Goal: Complete application form

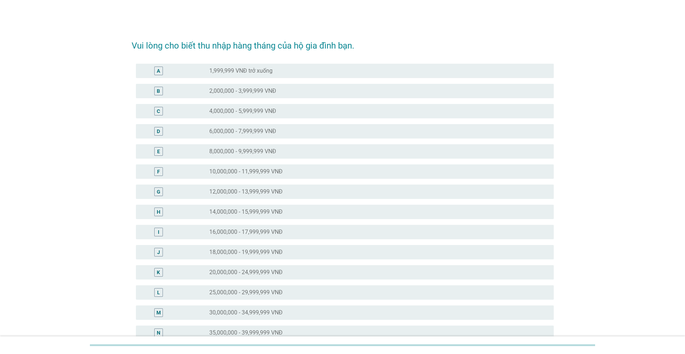
click at [288, 293] on div "radio_button_unchecked 25,000,000 - 29,999,999 VNĐ" at bounding box center [375, 292] width 333 height 7
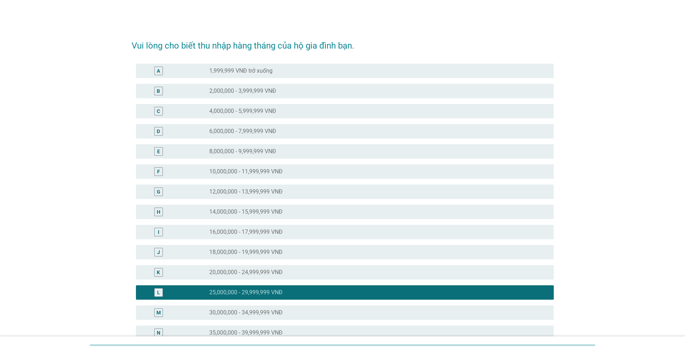
scroll to position [219, 0]
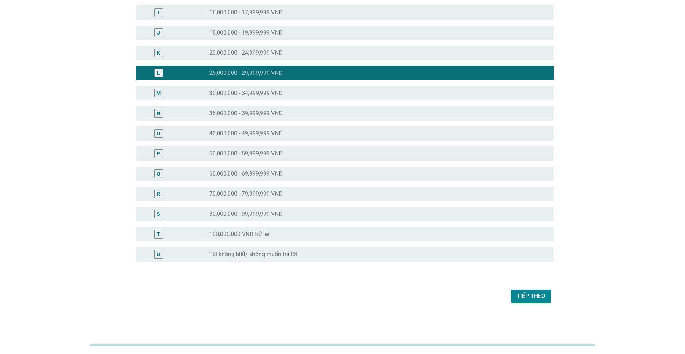
click at [528, 303] on div "Tiếp theo" at bounding box center [343, 295] width 422 height 17
click at [529, 300] on button "Tiếp theo" at bounding box center [531, 295] width 40 height 13
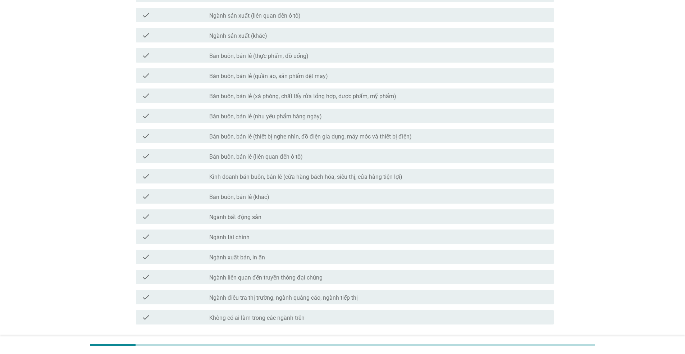
scroll to position [234, 0]
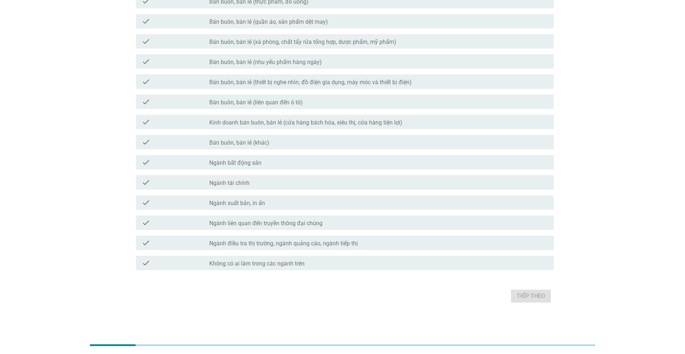
drag, startPoint x: 318, startPoint y: 263, endPoint x: 341, endPoint y: 263, distance: 23.7
click at [318, 263] on div "check_box_outline_blank Không có ai làm trong các ngành trên" at bounding box center [378, 262] width 339 height 9
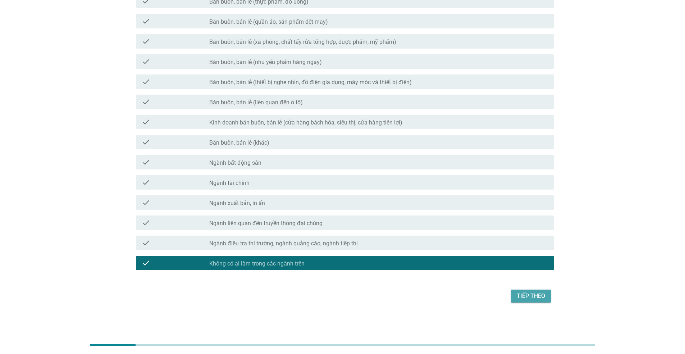
click at [525, 296] on div "Tiếp theo" at bounding box center [531, 296] width 28 height 9
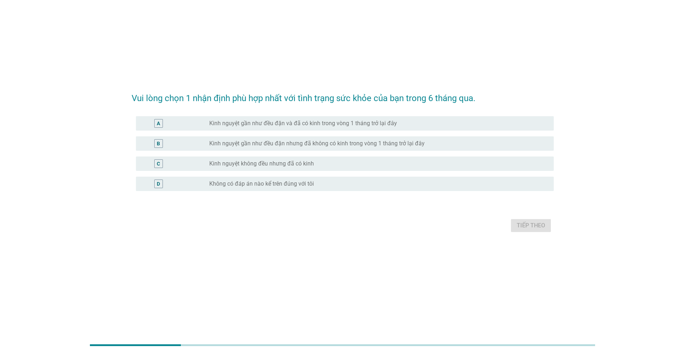
scroll to position [0, 0]
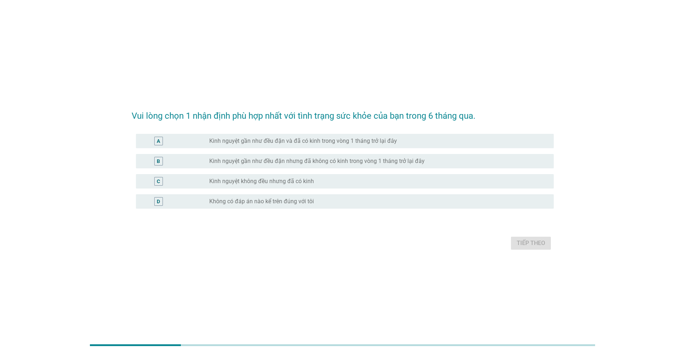
drag, startPoint x: 302, startPoint y: 143, endPoint x: 330, endPoint y: 149, distance: 29.0
click at [302, 143] on label "Kinh nguyệt gần như đều đặn và đã có kinh trong vòng 1 tháng trở lại đây" at bounding box center [303, 140] width 188 height 7
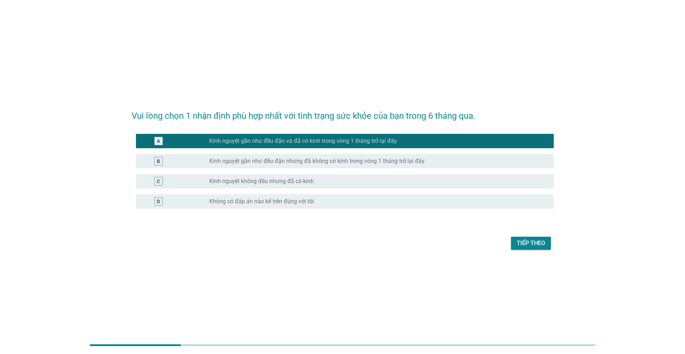
click at [539, 242] on div "Tiếp theo" at bounding box center [531, 243] width 28 height 9
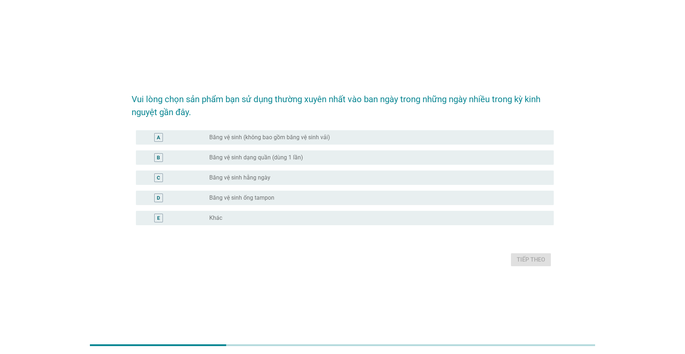
click at [273, 137] on label "Băng vệ sinh (không bao gồm băng vệ sinh vải)" at bounding box center [269, 137] width 121 height 7
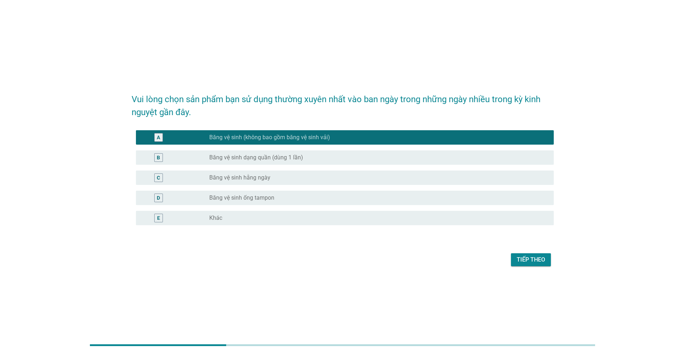
click at [529, 260] on div "Tiếp theo" at bounding box center [531, 259] width 28 height 9
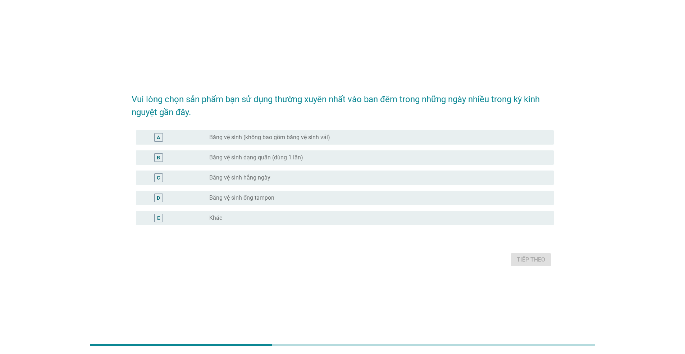
click at [282, 160] on label "Băng vệ sinh dạng quần (dùng 1 lần)" at bounding box center [256, 157] width 94 height 7
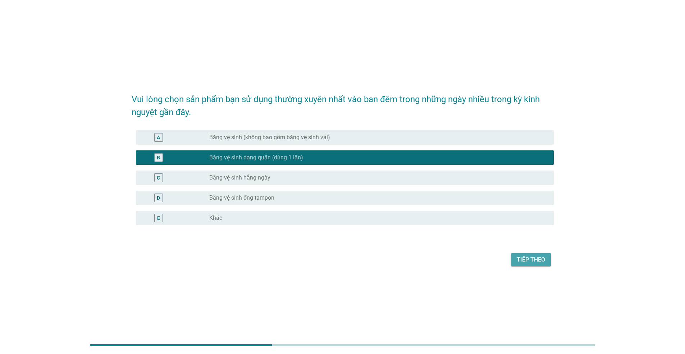
click at [533, 259] on div "Tiếp theo" at bounding box center [531, 259] width 28 height 9
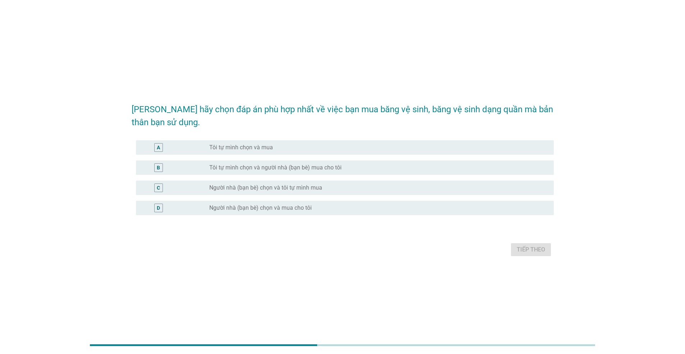
click at [266, 148] on label "Tôi tự mình chọn và mua" at bounding box center [241, 147] width 64 height 7
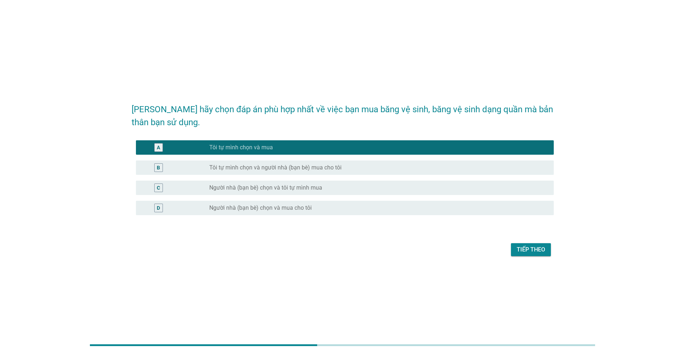
click at [530, 247] on div "Tiếp theo" at bounding box center [531, 249] width 28 height 9
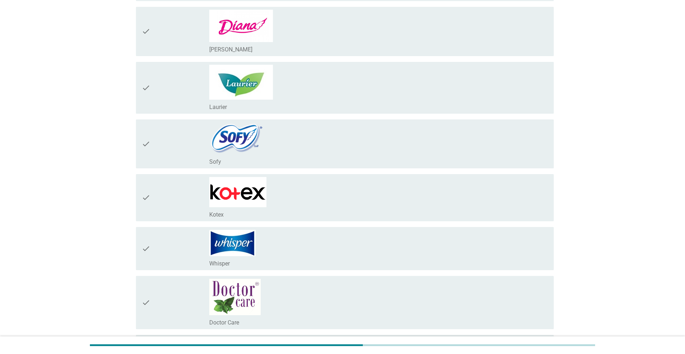
scroll to position [72, 0]
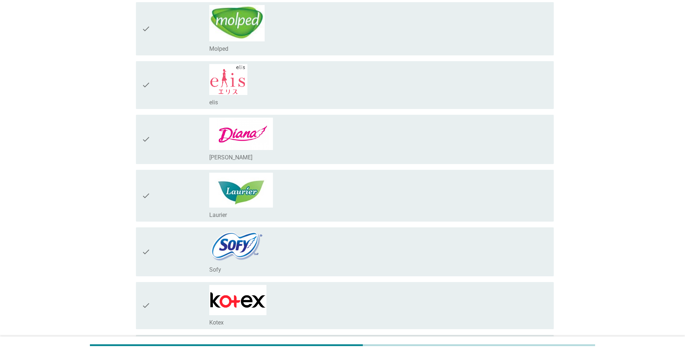
click at [326, 131] on div "check_box_outline_blank [PERSON_NAME]" at bounding box center [378, 139] width 339 height 43
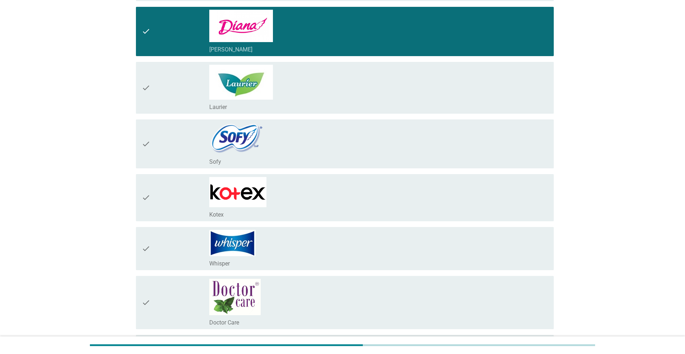
scroll to position [252, 0]
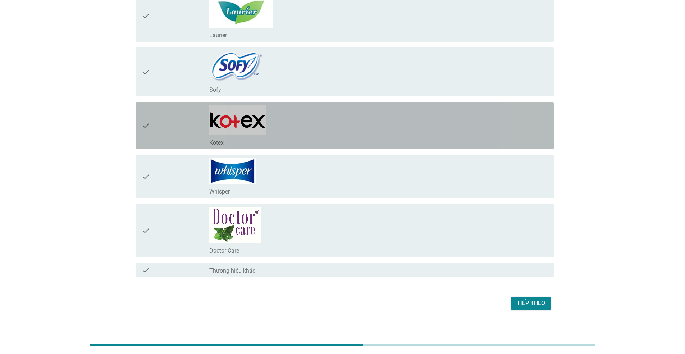
click at [351, 136] on div "check_box_outline_blank Kotex" at bounding box center [378, 125] width 339 height 41
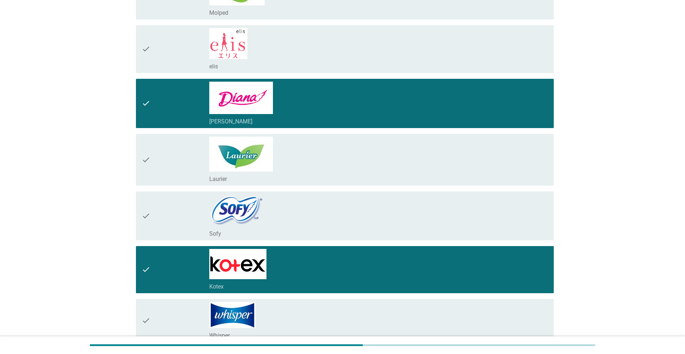
scroll to position [259, 0]
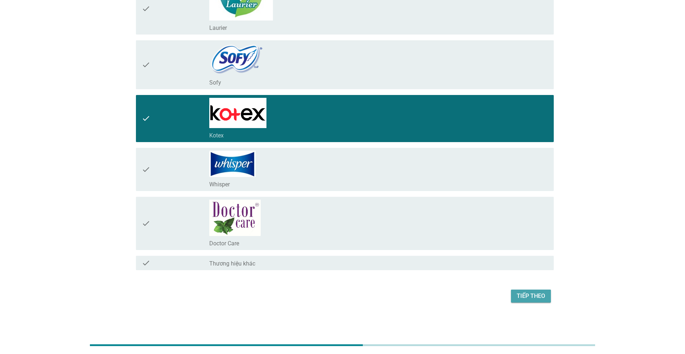
click at [539, 292] on div "Tiếp theo" at bounding box center [531, 296] width 28 height 9
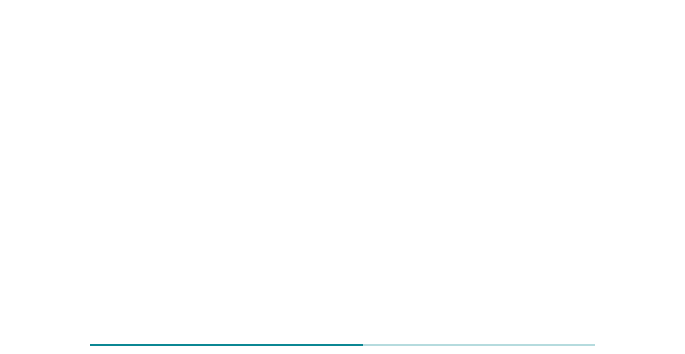
scroll to position [0, 0]
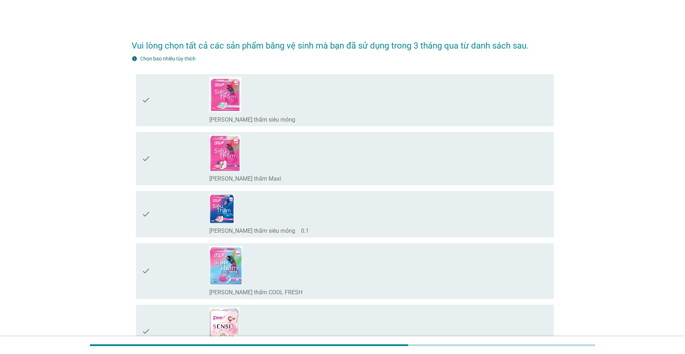
click at [287, 101] on div "check_box_outline_blank [PERSON_NAME] thấm siêu mỏng" at bounding box center [378, 100] width 339 height 46
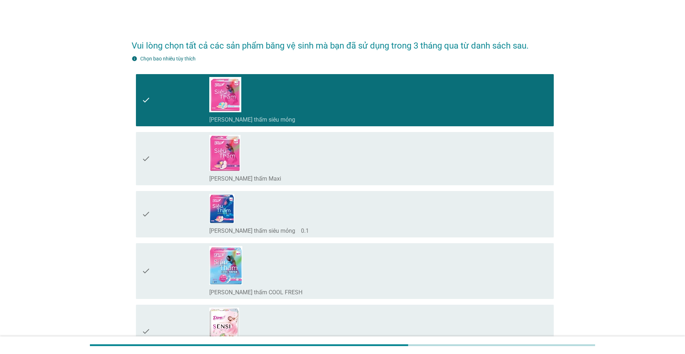
click at [300, 208] on div "check_box_outline_blank [PERSON_NAME] thấm siêu mỏng　0.1" at bounding box center [378, 214] width 339 height 41
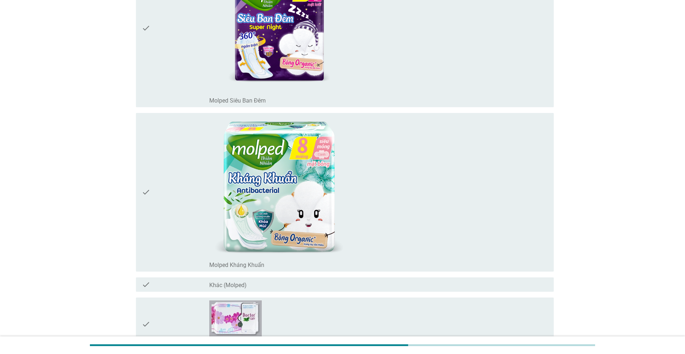
scroll to position [6804, 0]
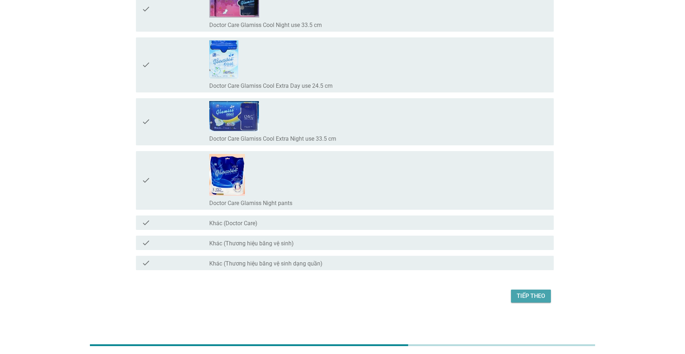
click at [528, 293] on div "Tiếp theo" at bounding box center [531, 296] width 28 height 9
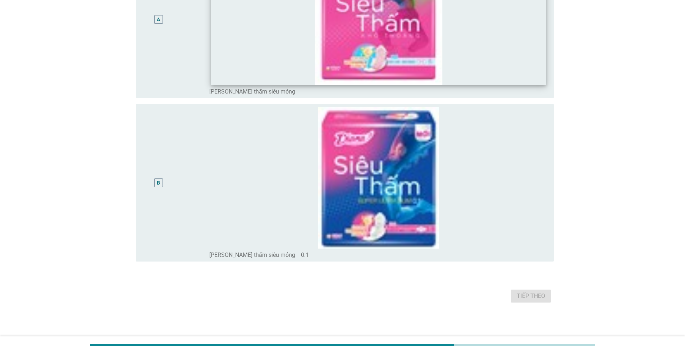
scroll to position [0, 0]
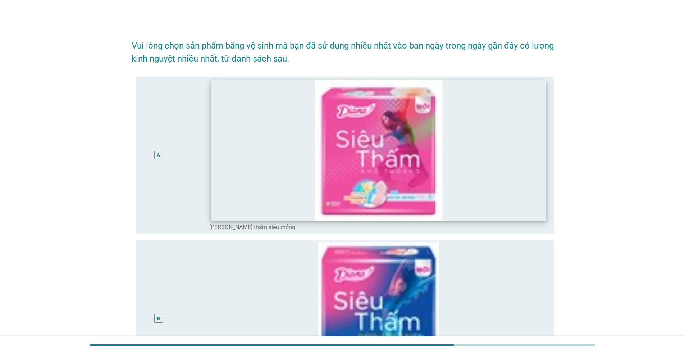
click at [241, 169] on img at bounding box center [378, 150] width 335 height 140
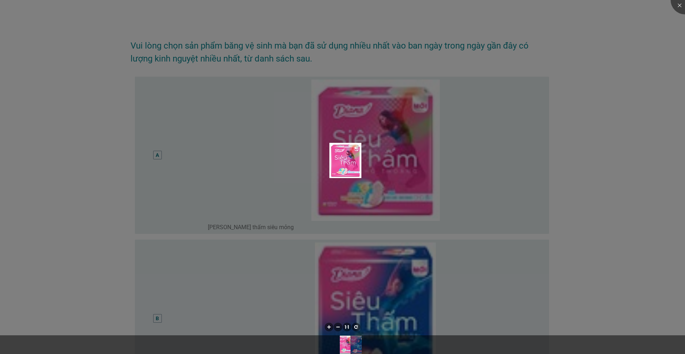
scroll to position [118, 0]
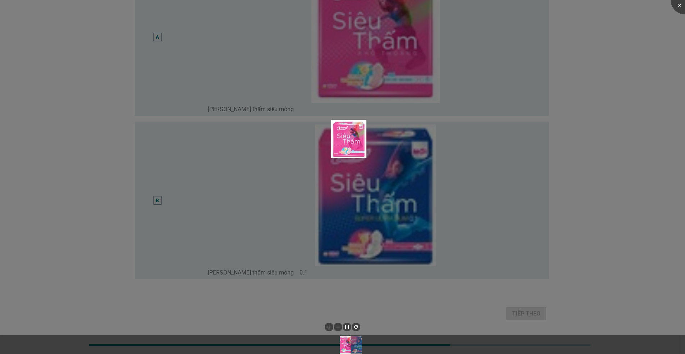
click at [356, 70] on div at bounding box center [342, 177] width 685 height 354
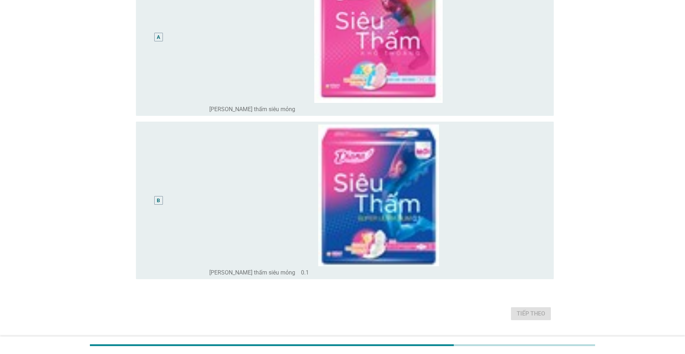
scroll to position [10, 0]
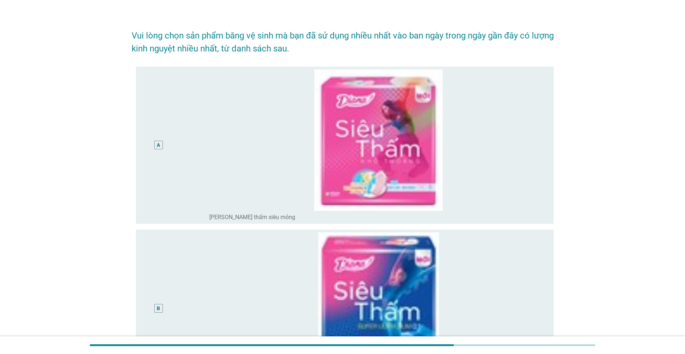
click at [158, 138] on div "A" at bounding box center [159, 145] width 34 height 152
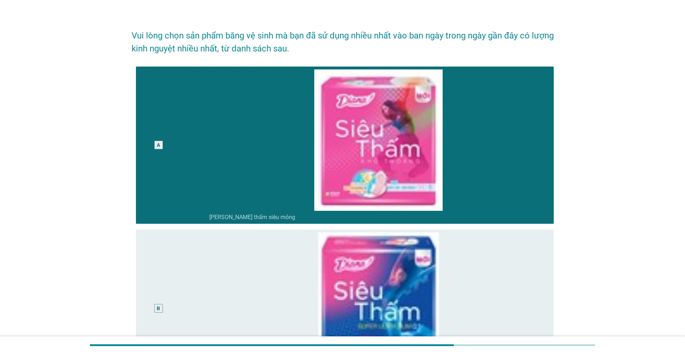
scroll to position [136, 0]
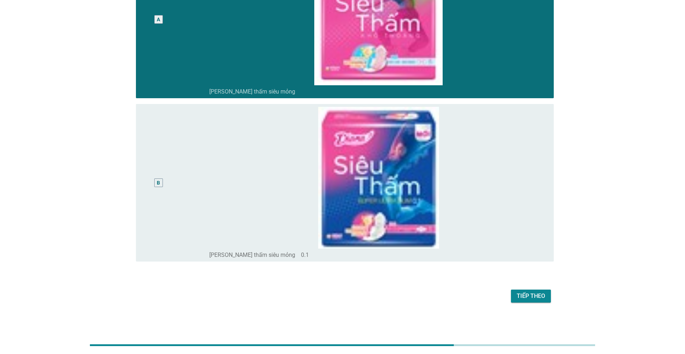
click at [524, 302] on div "Tiếp theo" at bounding box center [343, 295] width 422 height 17
click at [529, 297] on div "Tiếp theo" at bounding box center [531, 296] width 28 height 9
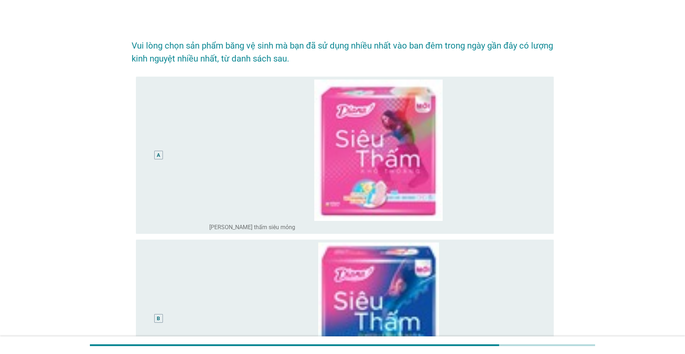
click at [157, 155] on div "A" at bounding box center [158, 155] width 3 height 8
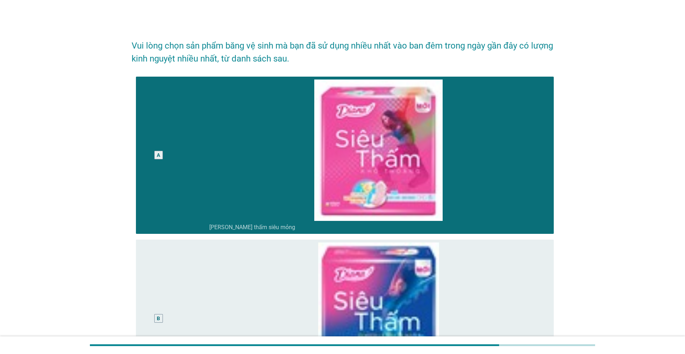
scroll to position [156, 0]
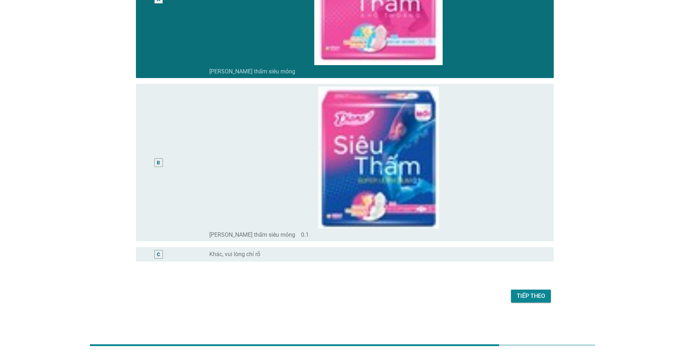
click at [526, 292] on div "Tiếp theo" at bounding box center [531, 296] width 28 height 9
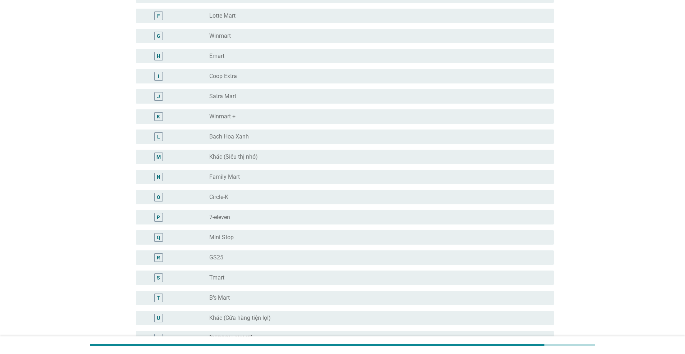
scroll to position [0, 0]
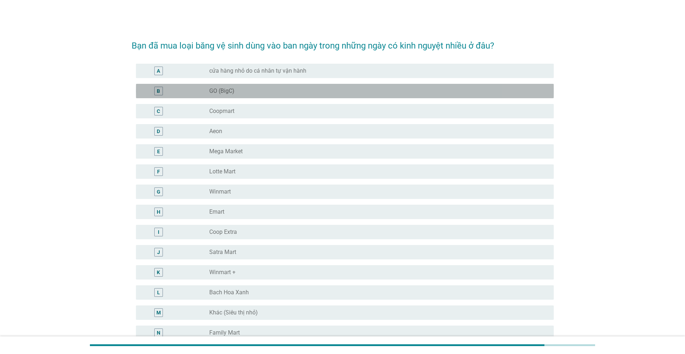
click at [240, 87] on div "radio_button_unchecked GO (BigC)" at bounding box center [375, 90] width 333 height 7
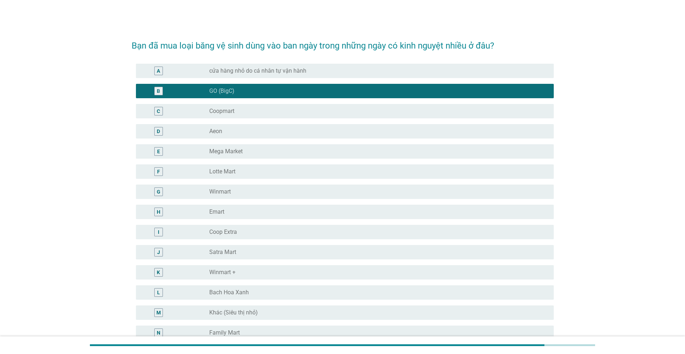
click at [269, 190] on div "radio_button_unchecked Winmart" at bounding box center [375, 191] width 333 height 7
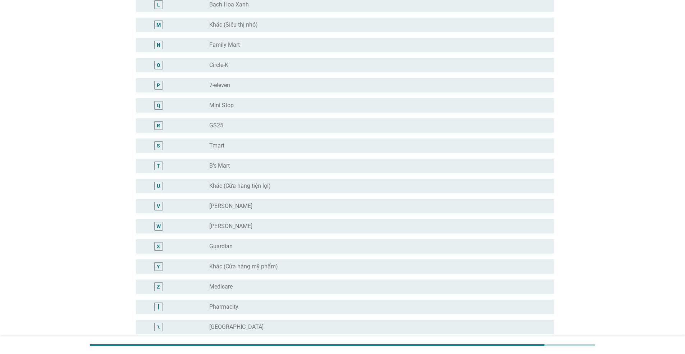
scroll to position [395, 0]
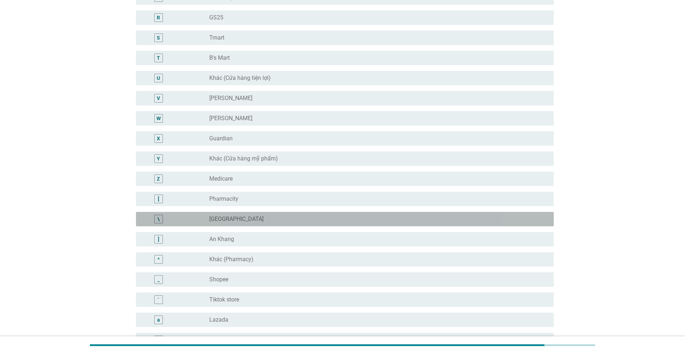
click at [267, 218] on div "radio_button_unchecked [GEOGRAPHIC_DATA]" at bounding box center [375, 218] width 333 height 7
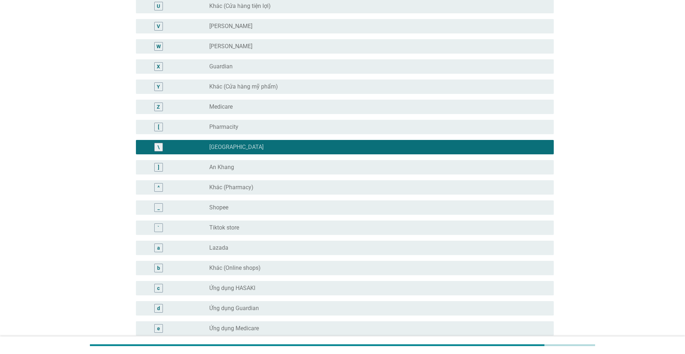
scroll to position [602, 0]
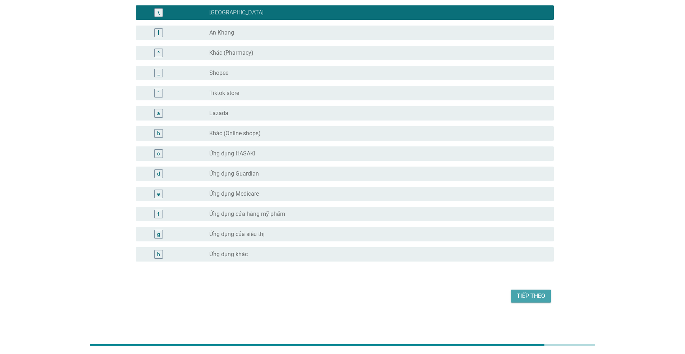
click at [533, 298] on div "Tiếp theo" at bounding box center [531, 296] width 28 height 9
